Goal: Information Seeking & Learning: Understand process/instructions

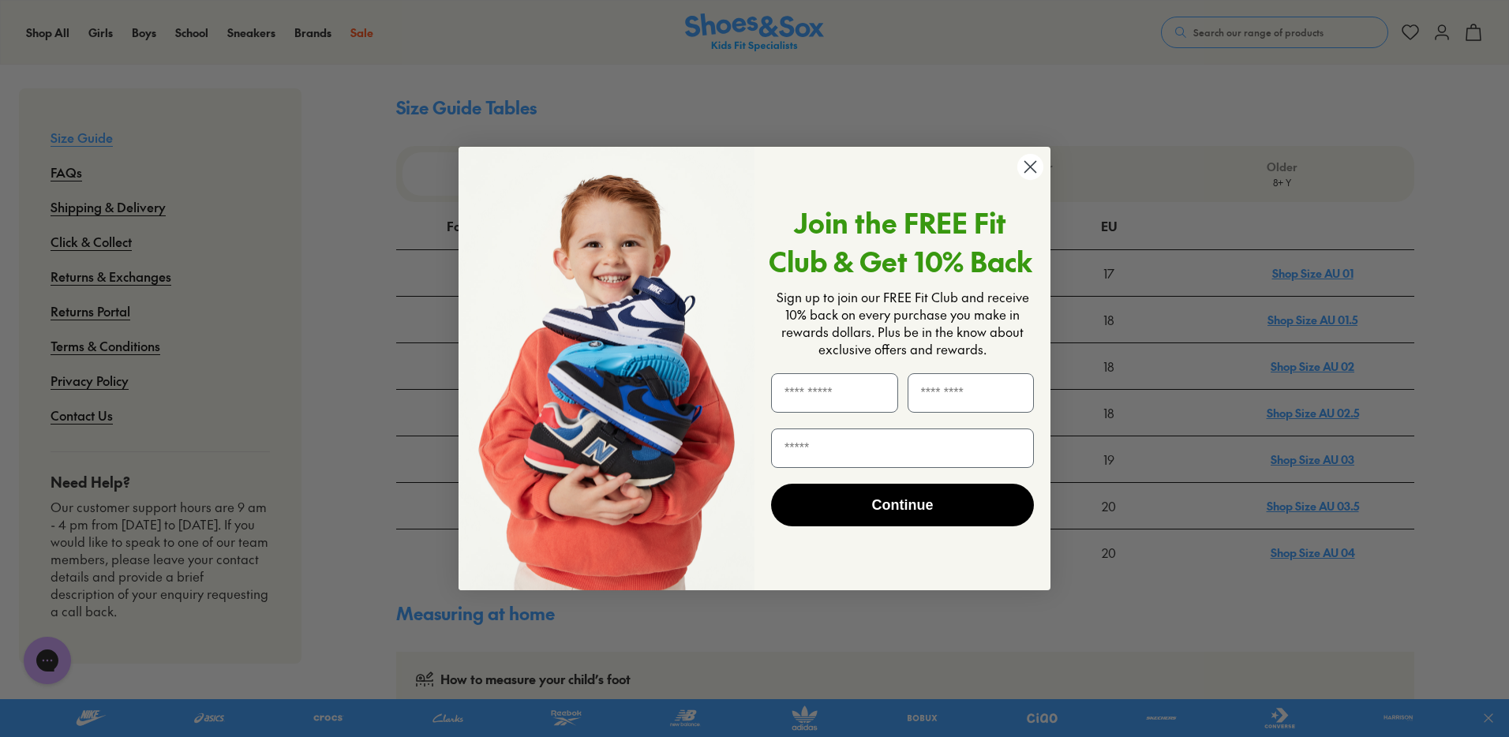
click at [1030, 168] on icon "Close dialog" at bounding box center [1030, 167] width 28 height 28
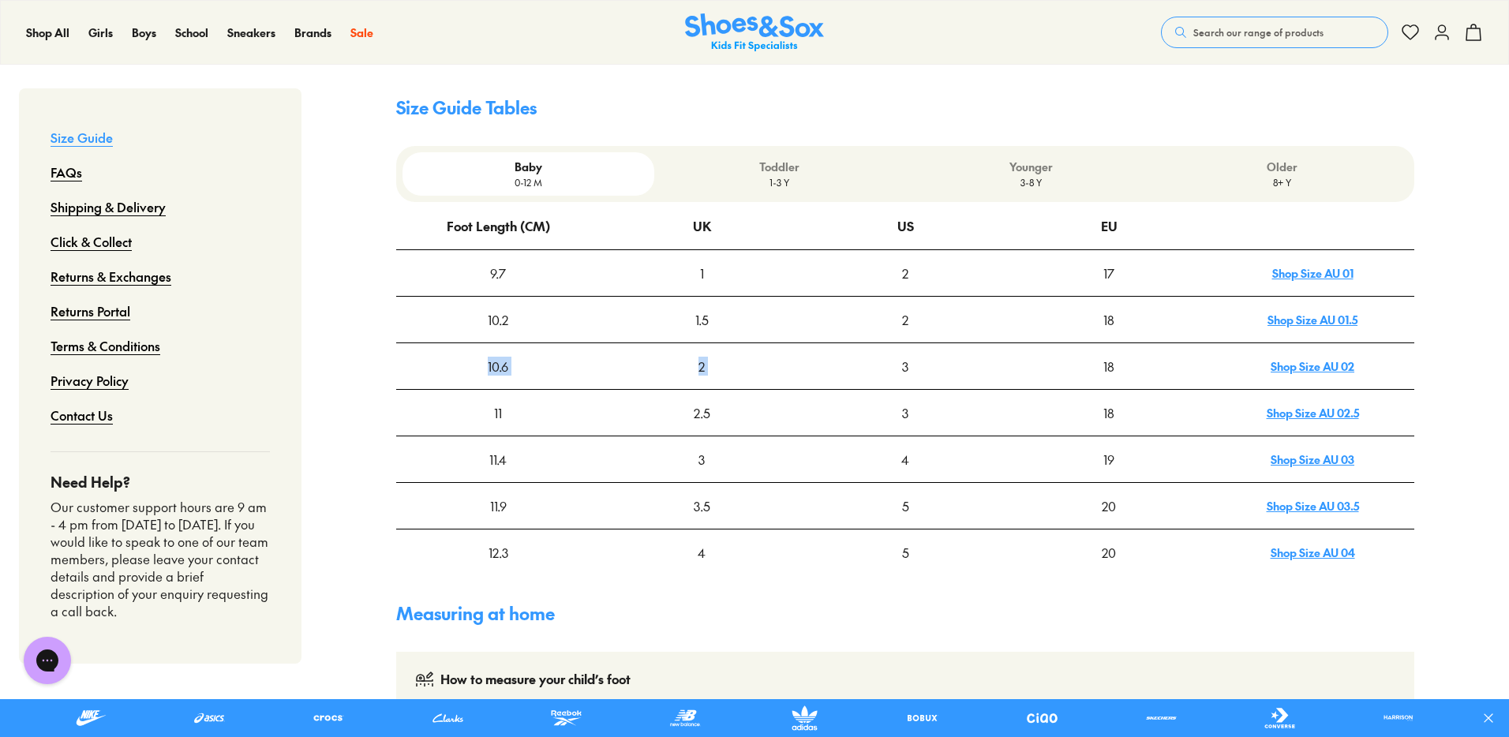
drag, startPoint x: 483, startPoint y: 363, endPoint x: 842, endPoint y: 367, distance: 359.0
click at [842, 367] on tr "10.6 2 3 18 Shop Size AU 02" at bounding box center [905, 366] width 1018 height 47
click at [916, 366] on div "3" at bounding box center [905, 366] width 202 height 44
drag, startPoint x: 892, startPoint y: 363, endPoint x: 926, endPoint y: 363, distance: 33.9
click at [926, 363] on div "3" at bounding box center [905, 366] width 202 height 44
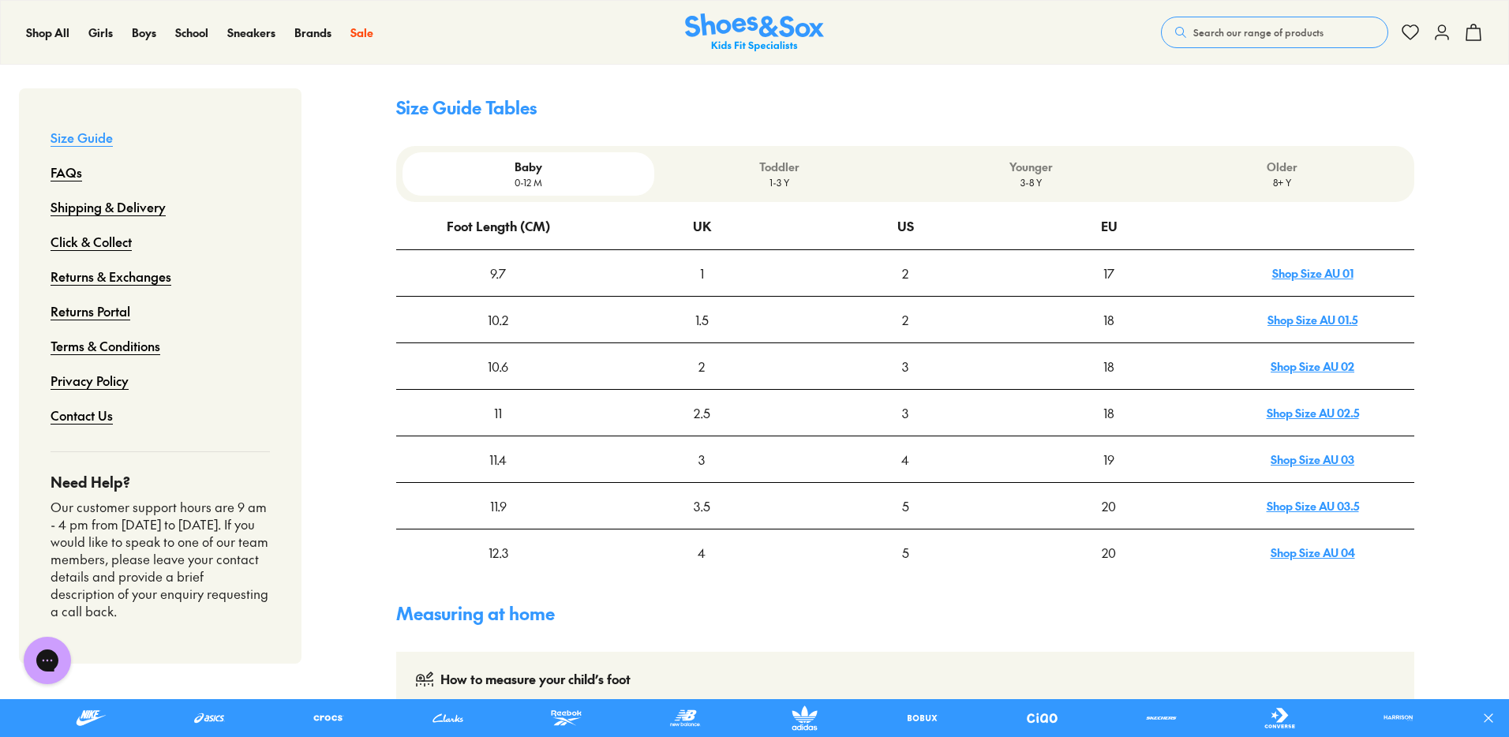
click at [906, 461] on div "4" at bounding box center [905, 459] width 202 height 44
drag, startPoint x: 901, startPoint y: 366, endPoint x: 1201, endPoint y: 362, distance: 299.8
click at [1286, 362] on tr "10.6 2 3 18 Shop Size AU 02" at bounding box center [905, 366] width 1018 height 47
click at [931, 372] on div "3" at bounding box center [905, 366] width 202 height 44
